Goal: Information Seeking & Learning: Understand process/instructions

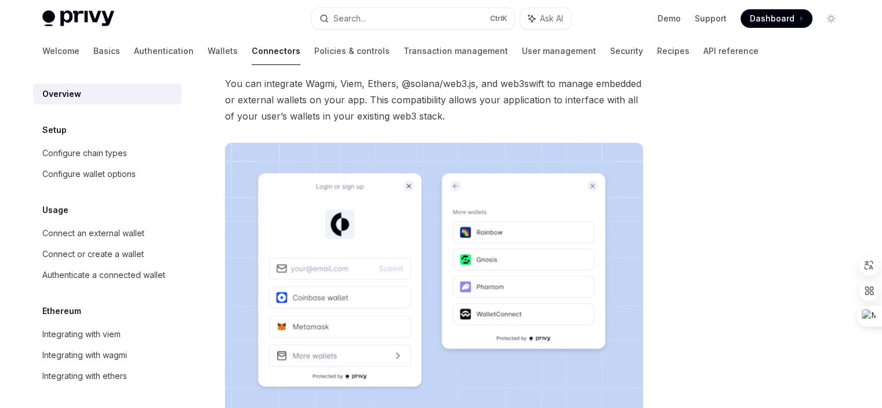
scroll to position [116, 0]
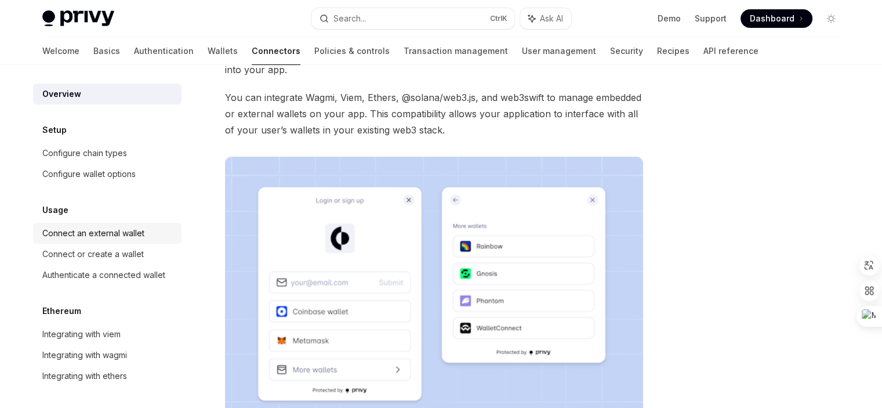
click at [97, 235] on div "Connect an external wallet" at bounding box center [93, 233] width 102 height 14
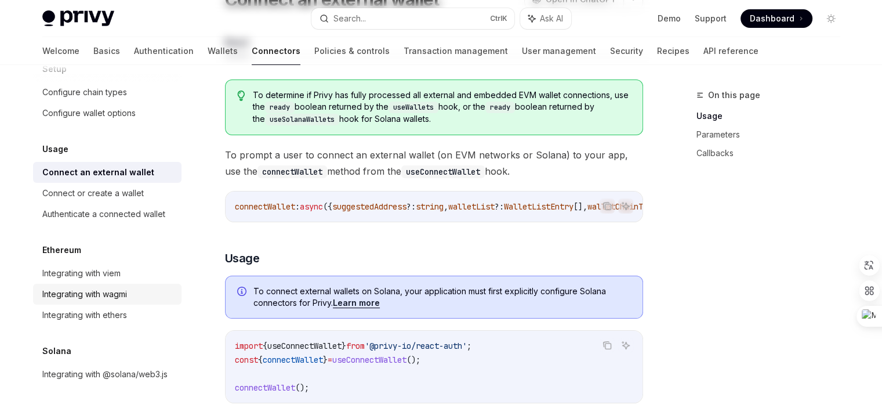
scroll to position [174, 0]
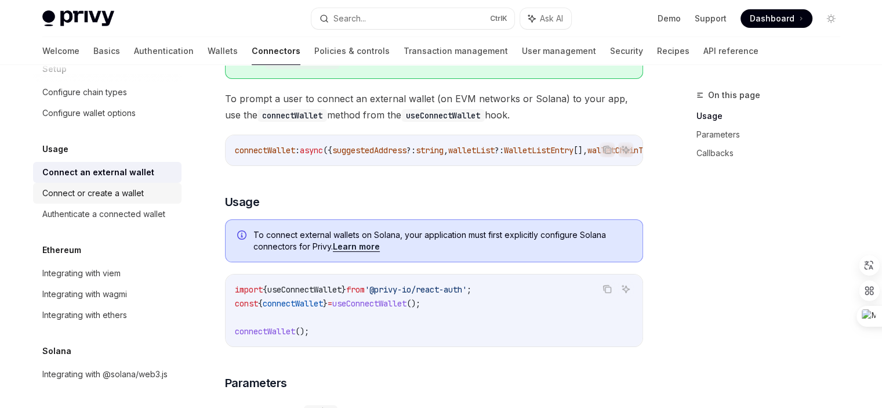
click at [96, 186] on div "Connect or create a wallet" at bounding box center [92, 193] width 101 height 14
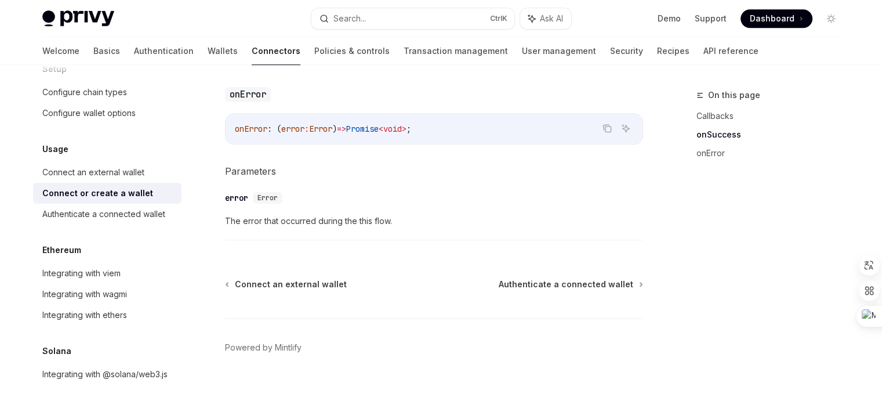
scroll to position [875, 0]
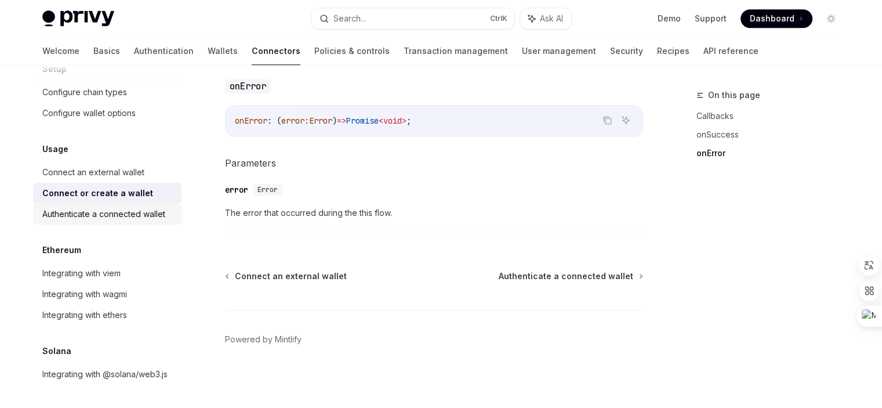
click at [90, 207] on div "Authenticate a connected wallet" at bounding box center [103, 214] width 123 height 14
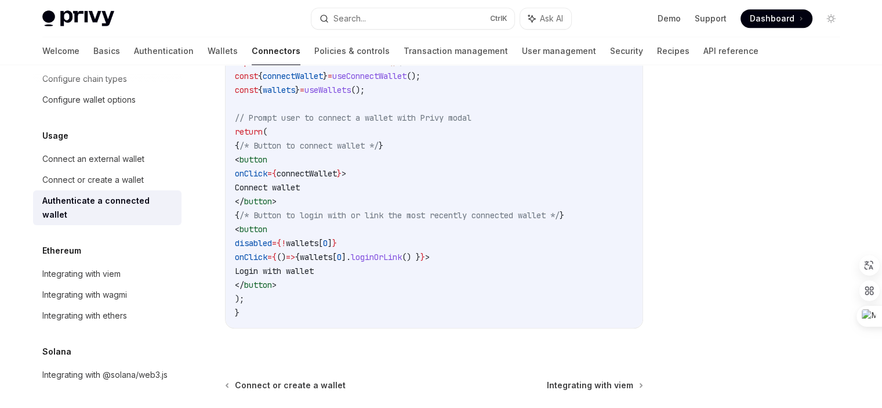
scroll to position [696, 0]
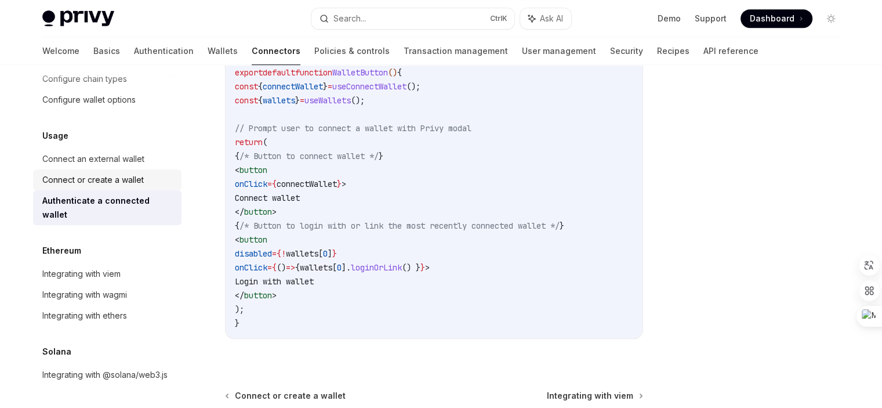
click at [109, 180] on div "Connect or create a wallet" at bounding box center [92, 180] width 101 height 14
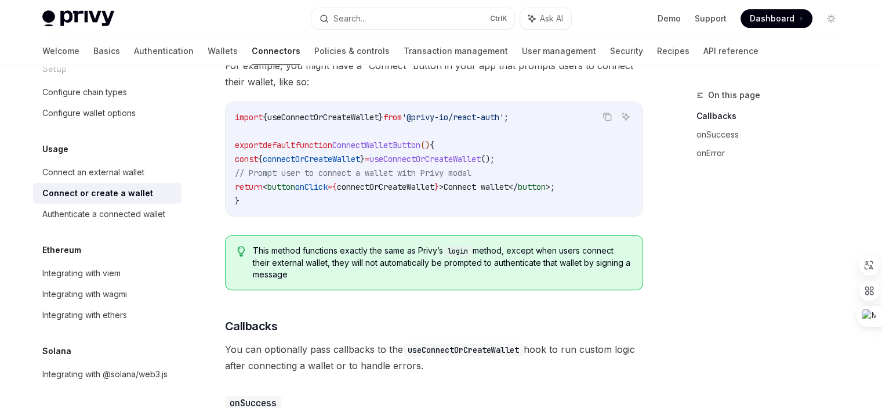
scroll to position [406, 0]
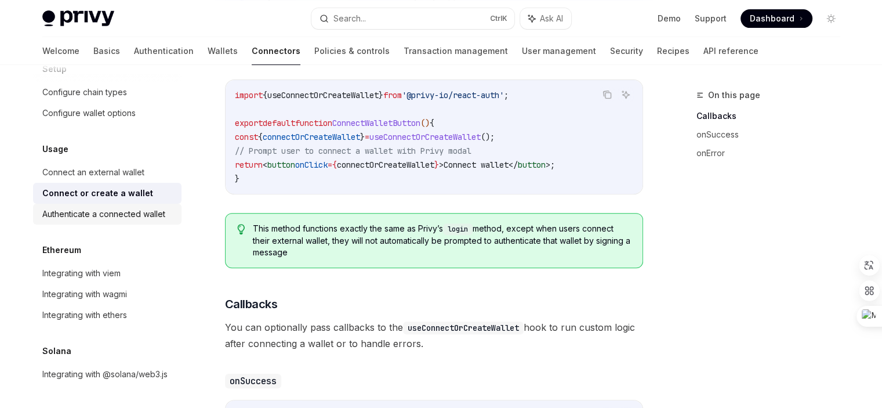
click at [103, 207] on div "Authenticate a connected wallet" at bounding box center [103, 214] width 123 height 14
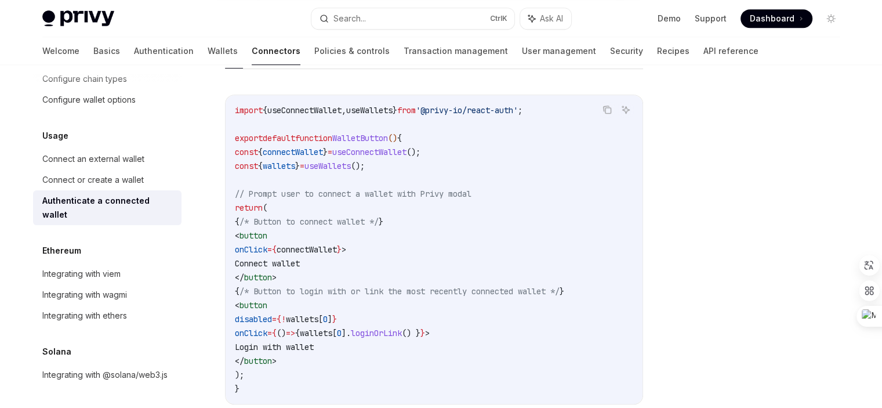
scroll to position [584, 0]
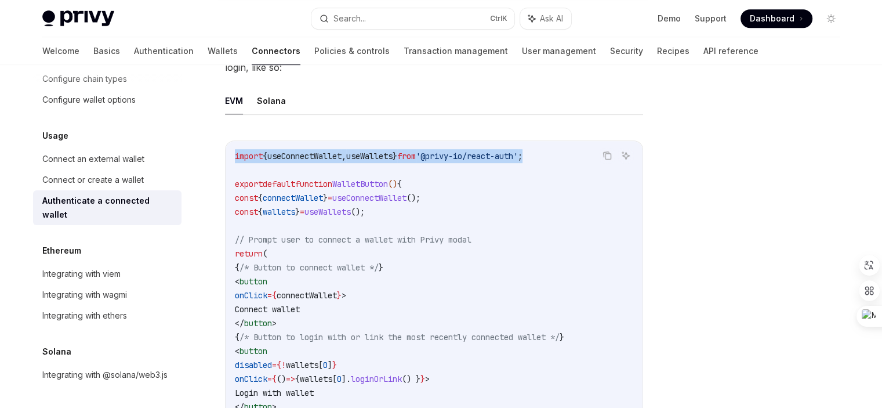
drag, startPoint x: 564, startPoint y: 159, endPoint x: 231, endPoint y: 141, distance: 332.7
click at [231, 141] on div "import { useConnectWallet , useWallets } from '@privy-io/react-auth' ; export d…" at bounding box center [434, 295] width 417 height 308
copy span "import { useConnectWallet , useWallets } from '@privy-io/react-auth' ;"
click at [77, 295] on div "Integrating with wagmi" at bounding box center [84, 295] width 85 height 14
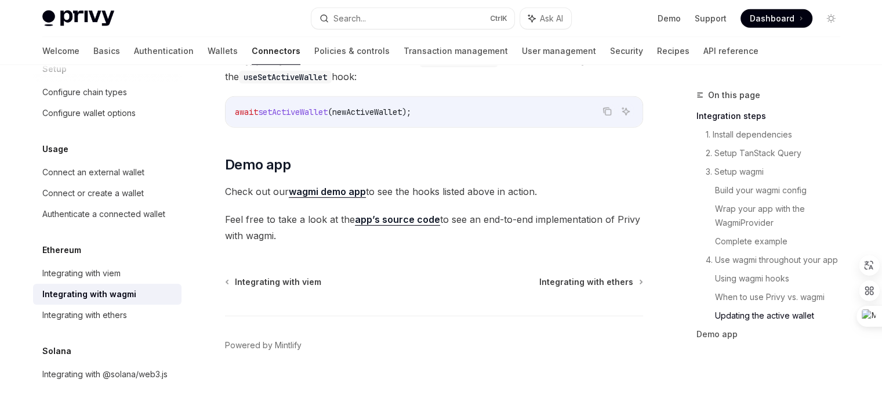
scroll to position [3429, 0]
click at [98, 266] on div "Integrating with viem" at bounding box center [81, 273] width 78 height 14
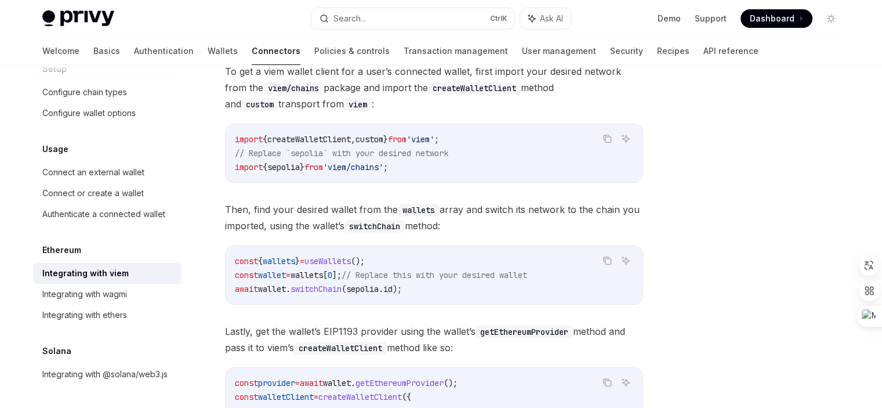
scroll to position [119, 0]
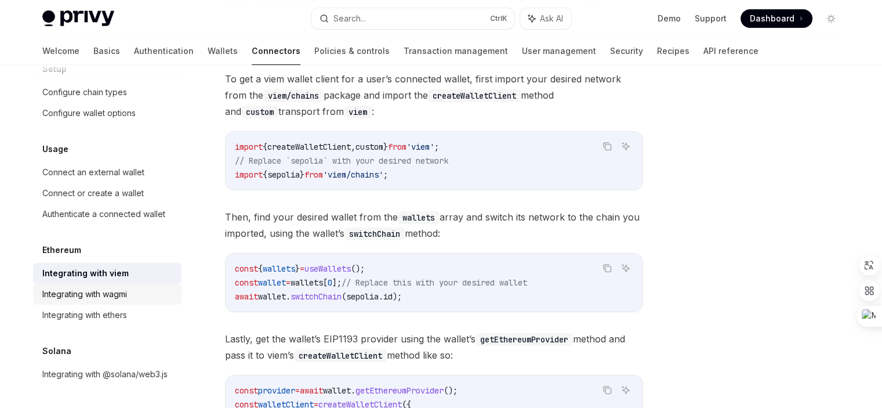
click at [100, 287] on div "Integrating with wagmi" at bounding box center [84, 294] width 85 height 14
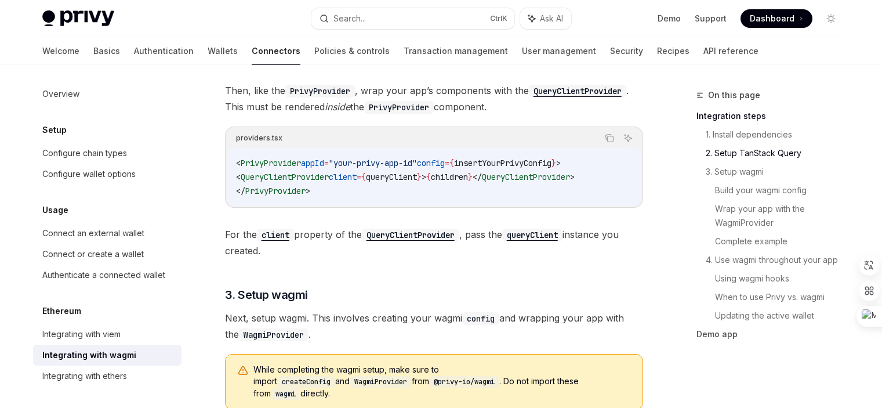
type textarea "*"
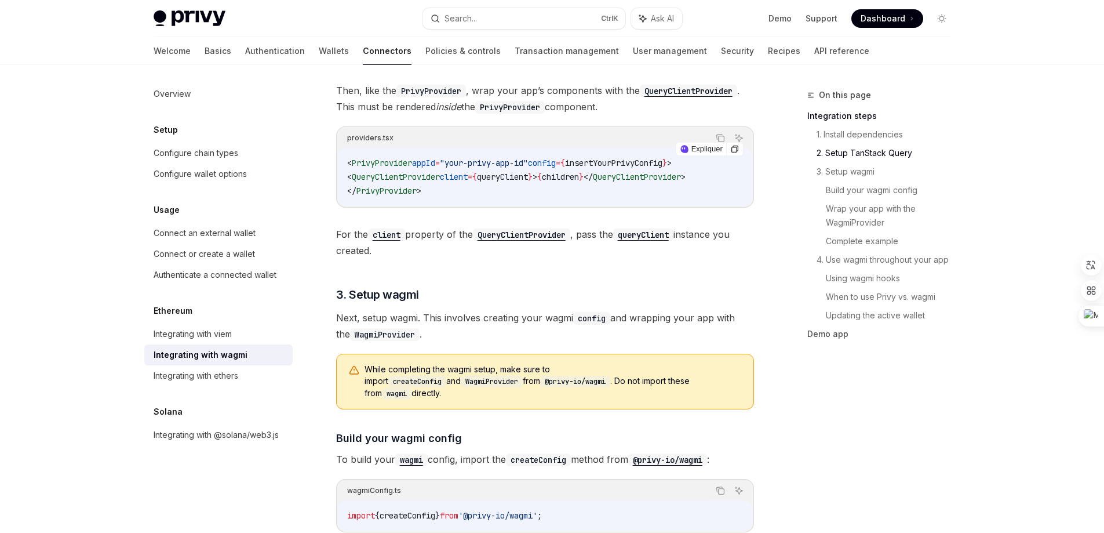
click at [369, 162] on span "PrivyProvider" at bounding box center [382, 163] width 60 height 10
copy span "PrivyProvider"
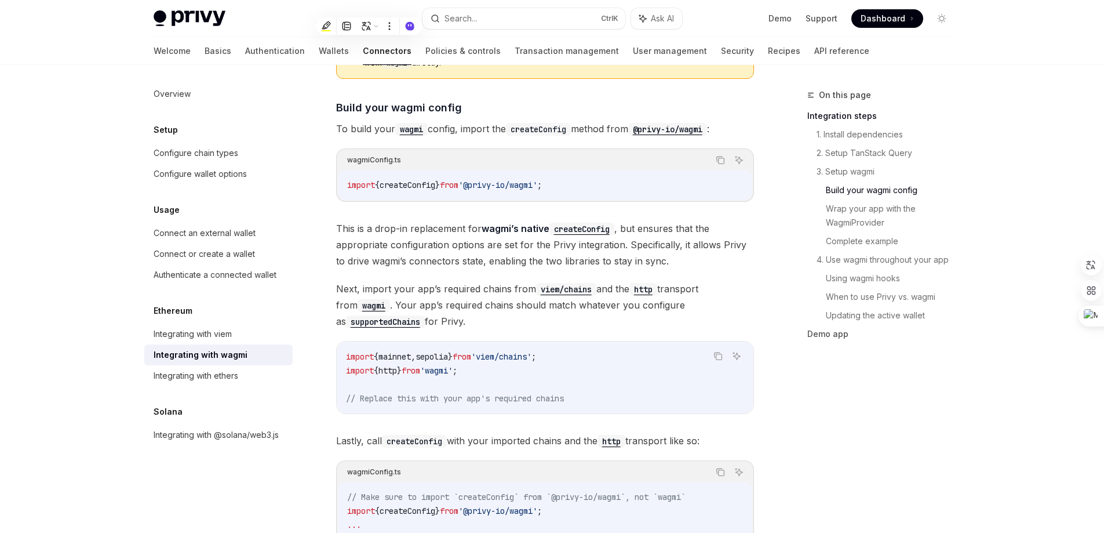
scroll to position [986, 0]
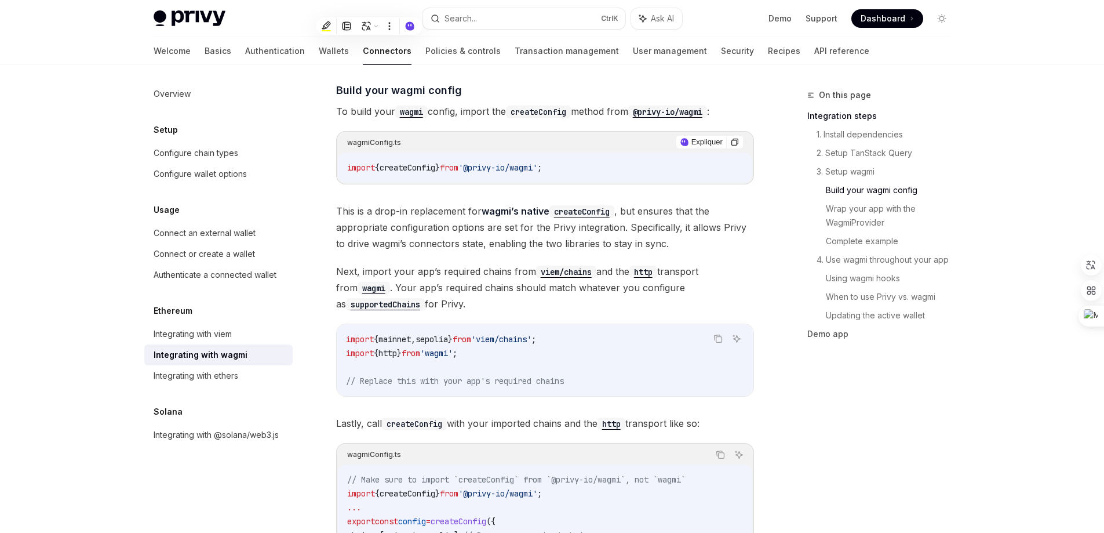
click at [433, 162] on span "createConfig" at bounding box center [408, 167] width 56 height 10
click at [425, 162] on span "createConfig" at bounding box center [408, 167] width 56 height 10
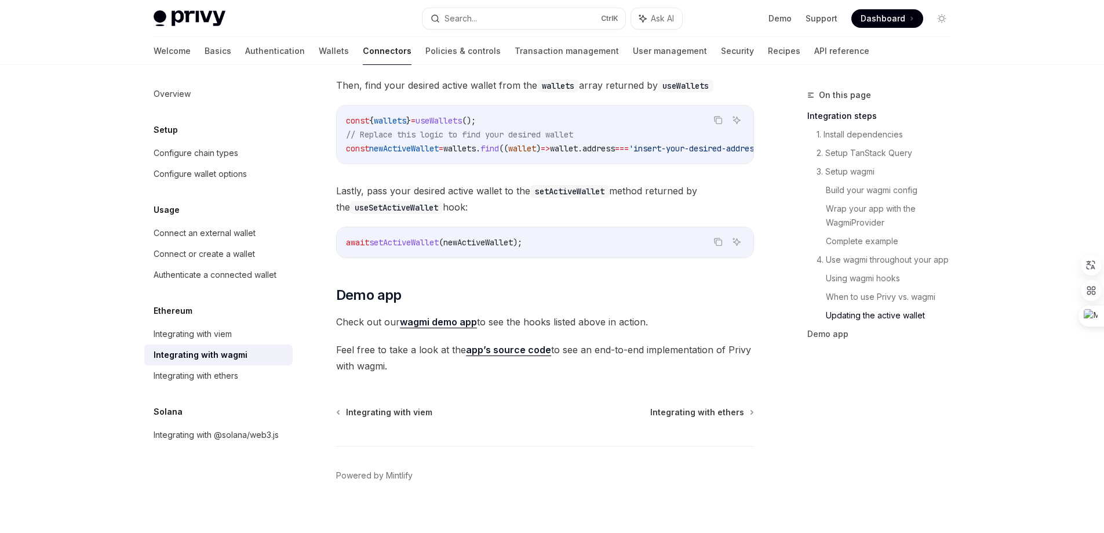
scroll to position [3305, 0]
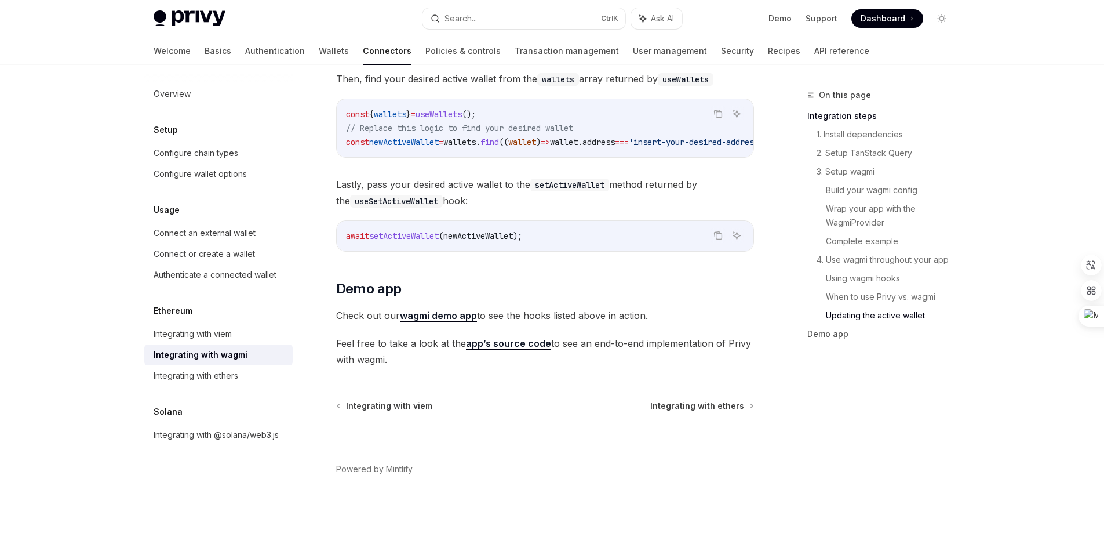
click at [446, 314] on link "wagmi demo app" at bounding box center [438, 316] width 77 height 12
click at [481, 345] on link "app’s source code" at bounding box center [508, 343] width 85 height 12
